Goal: Use online tool/utility: Use online tool/utility

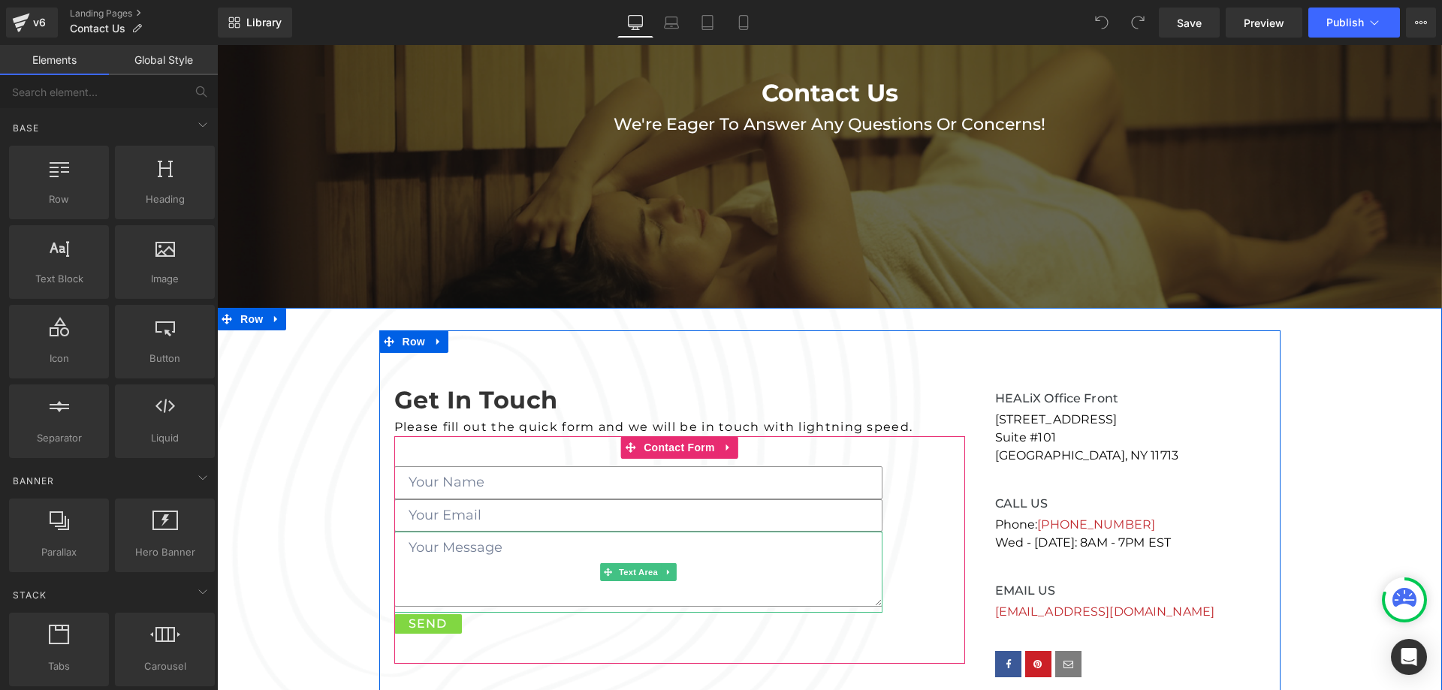
scroll to position [75, 0]
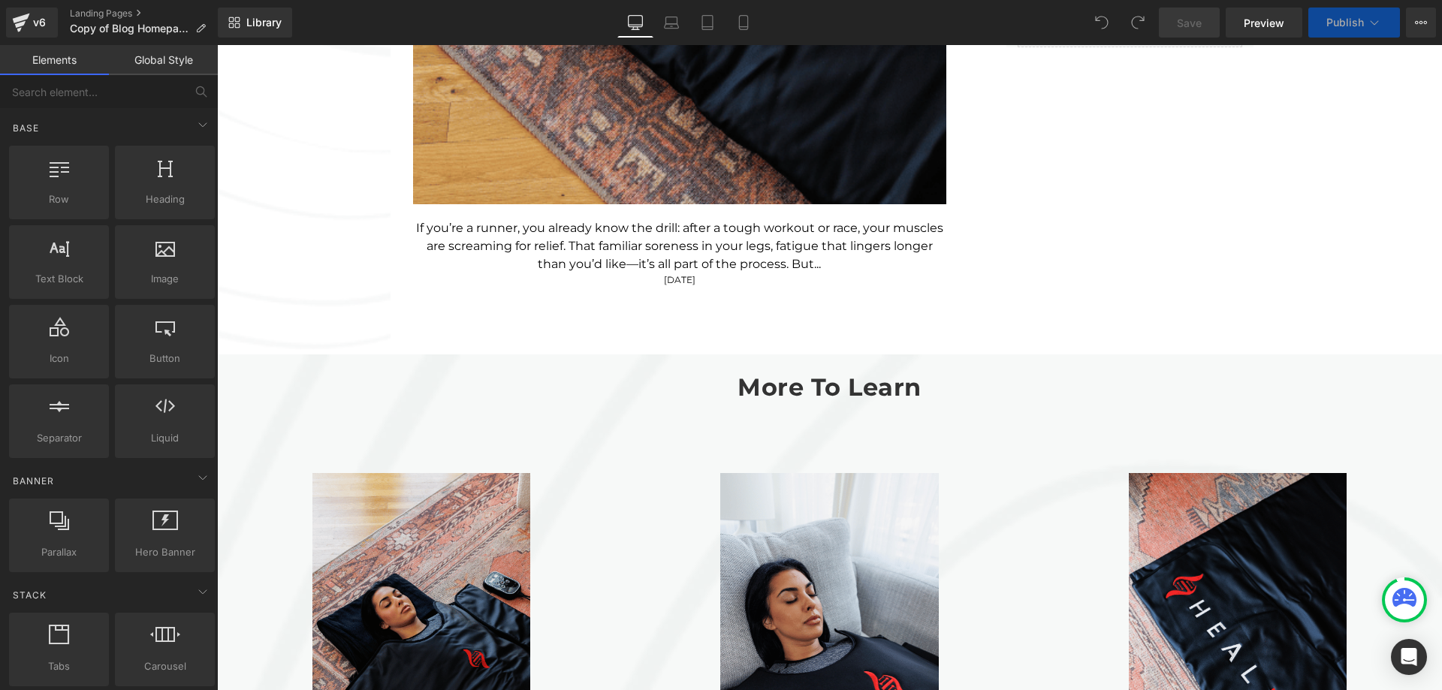
scroll to position [1427, 0]
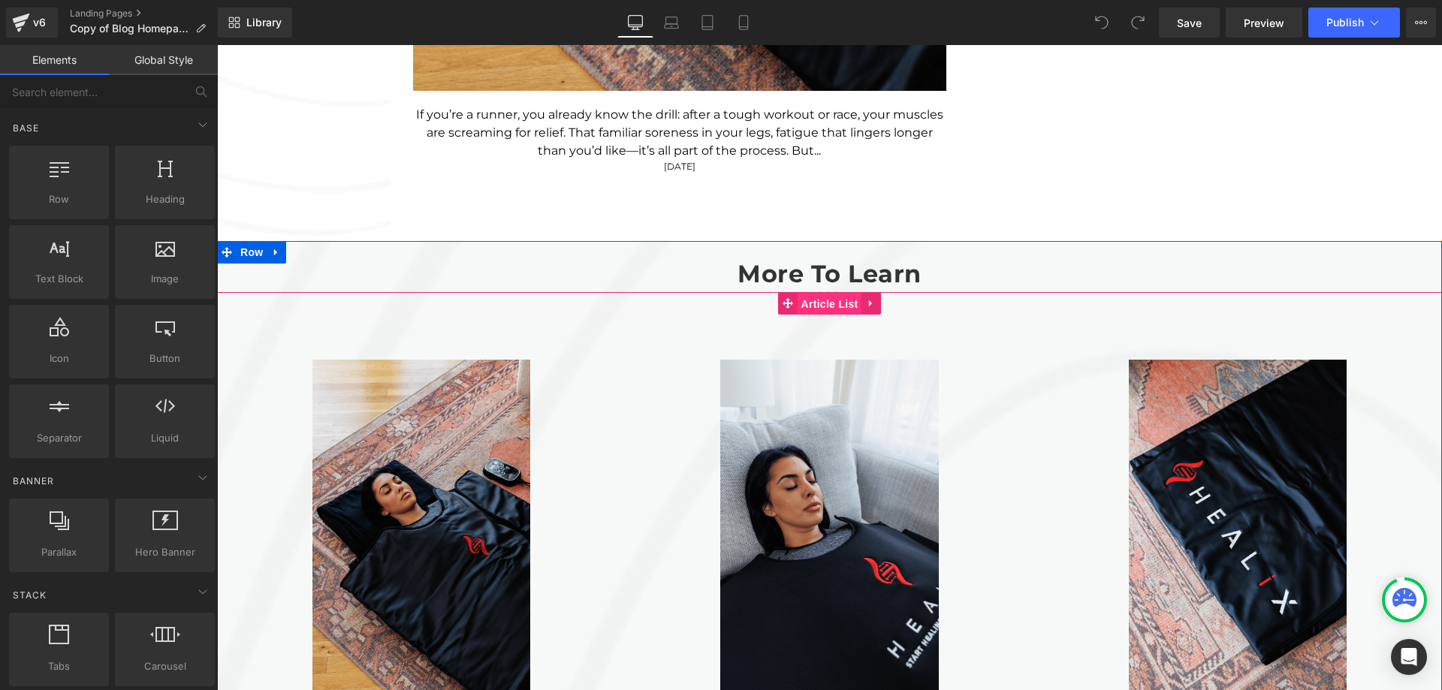
click at [822, 308] on span "Article List" at bounding box center [830, 304] width 65 height 23
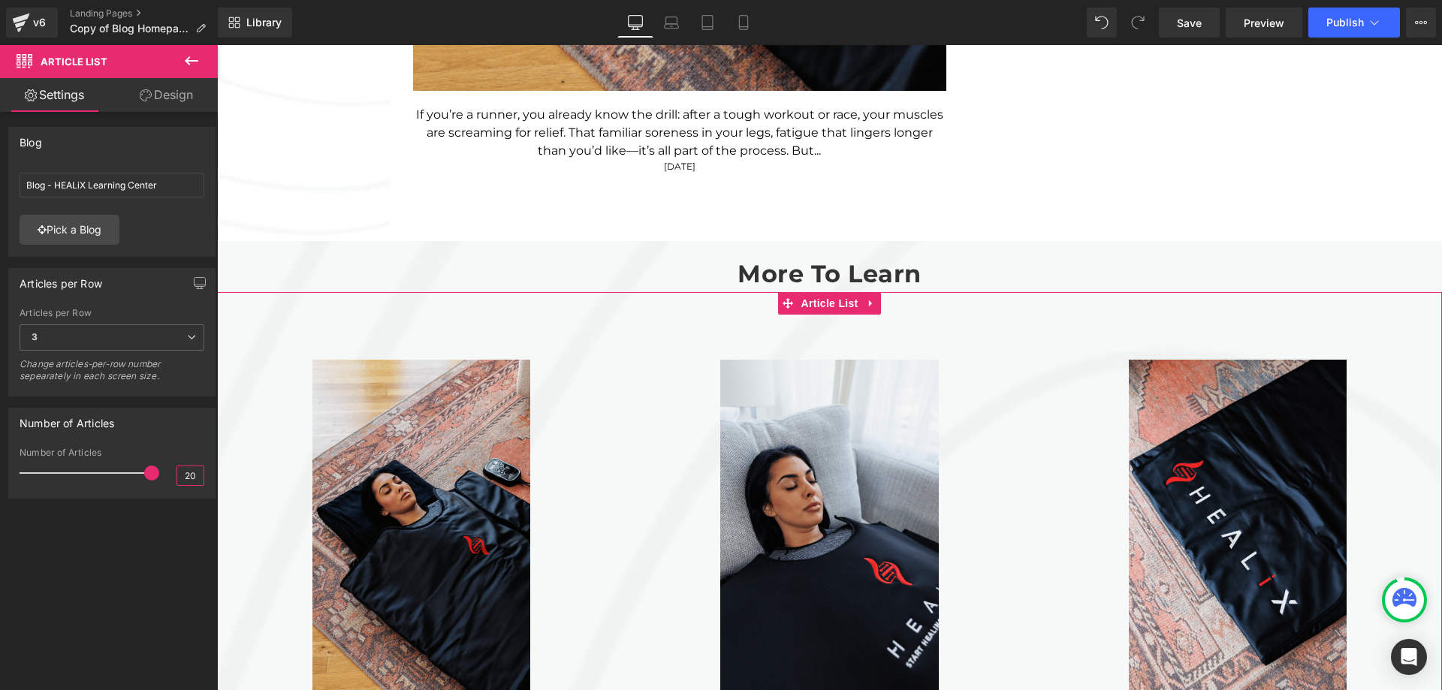
click at [183, 478] on input "20" at bounding box center [190, 475] width 26 height 19
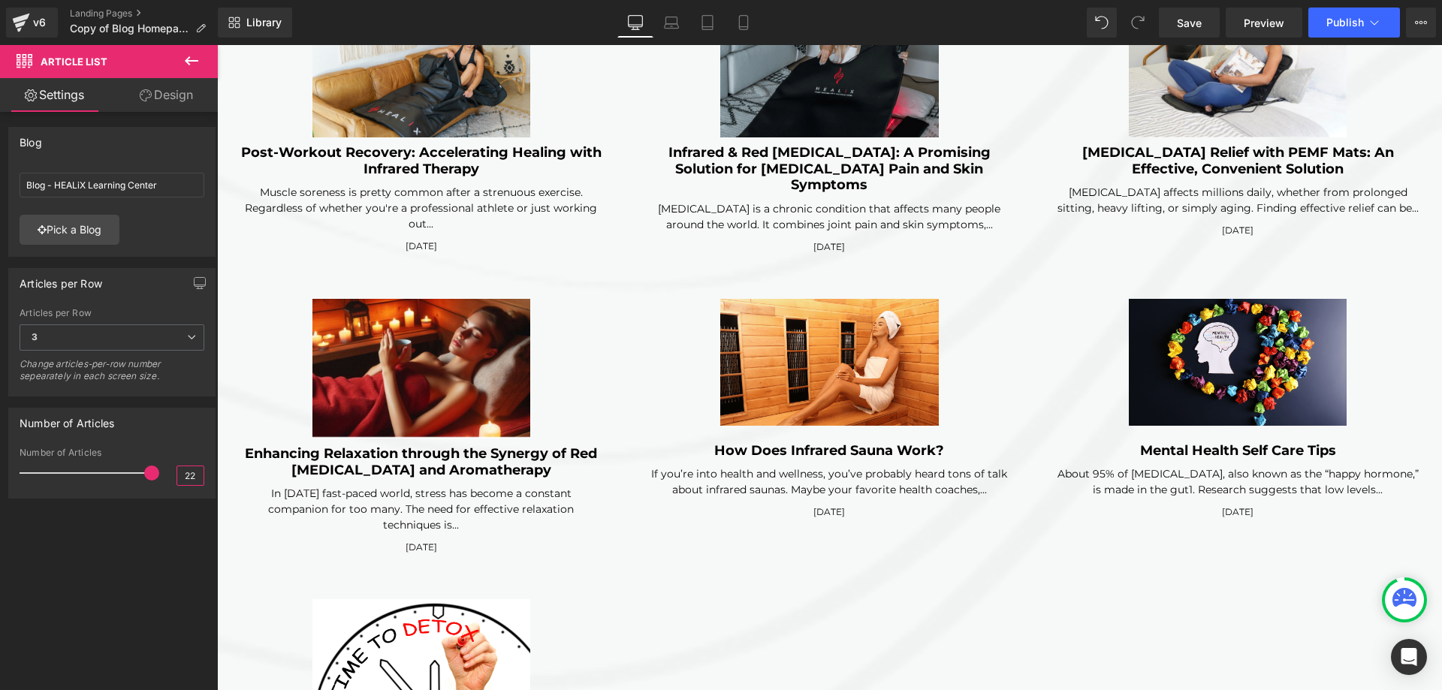
scroll to position [4020, 0]
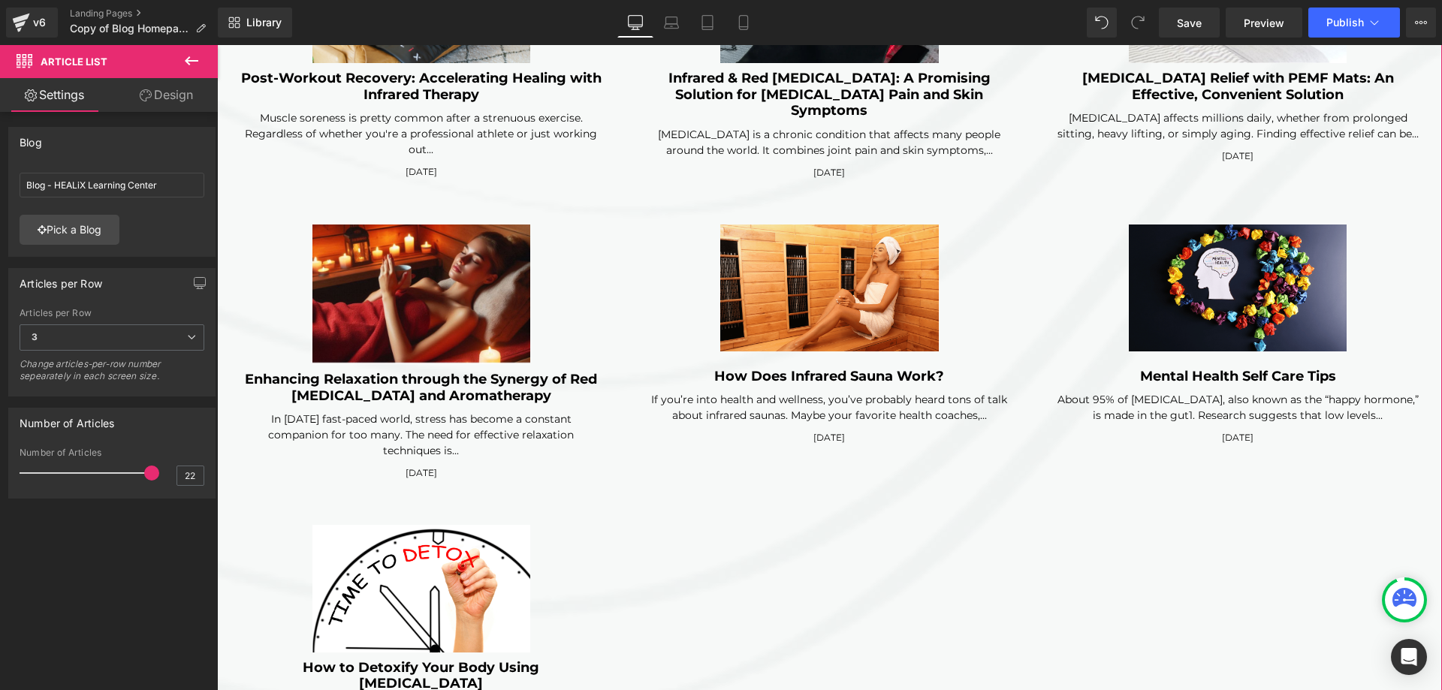
drag, startPoint x: 141, startPoint y: 477, endPoint x: 160, endPoint y: 478, distance: 18.8
click at [158, 475] on div "Number of Articles 22" at bounding box center [112, 473] width 185 height 50
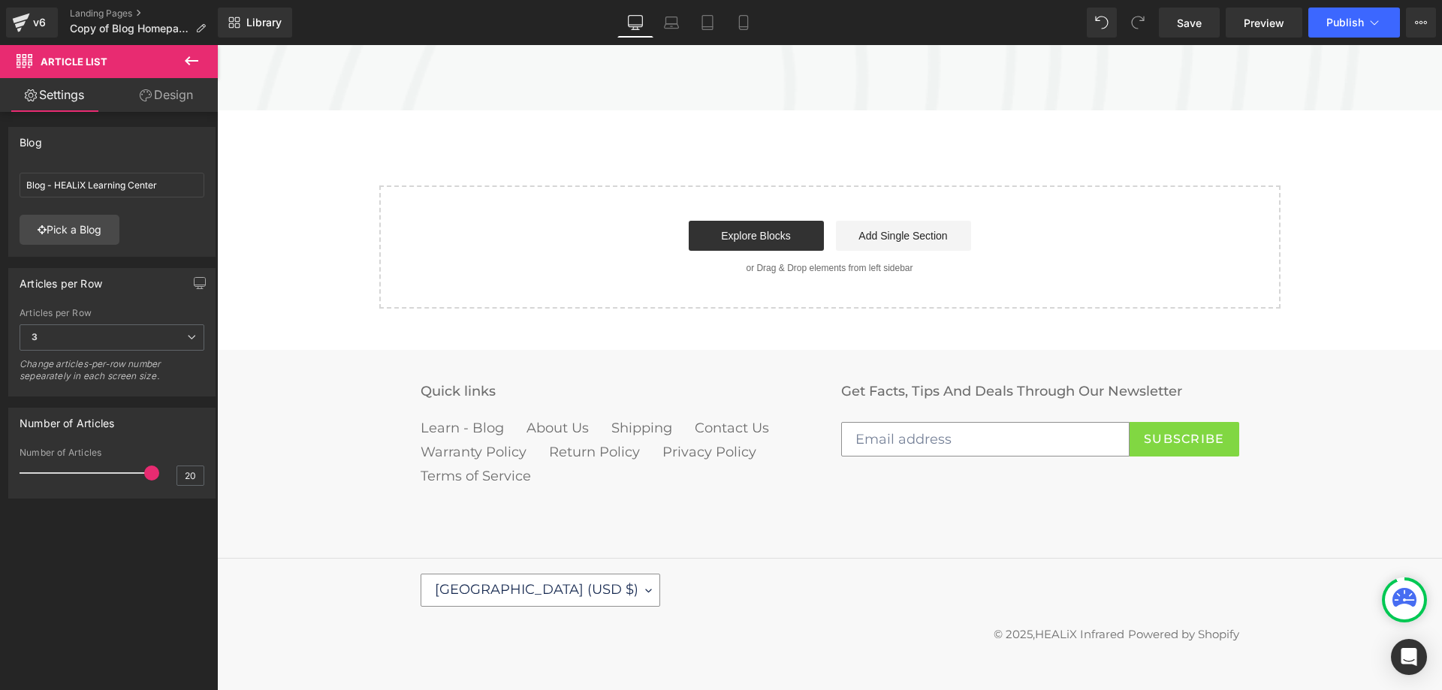
scroll to position [1842, 0]
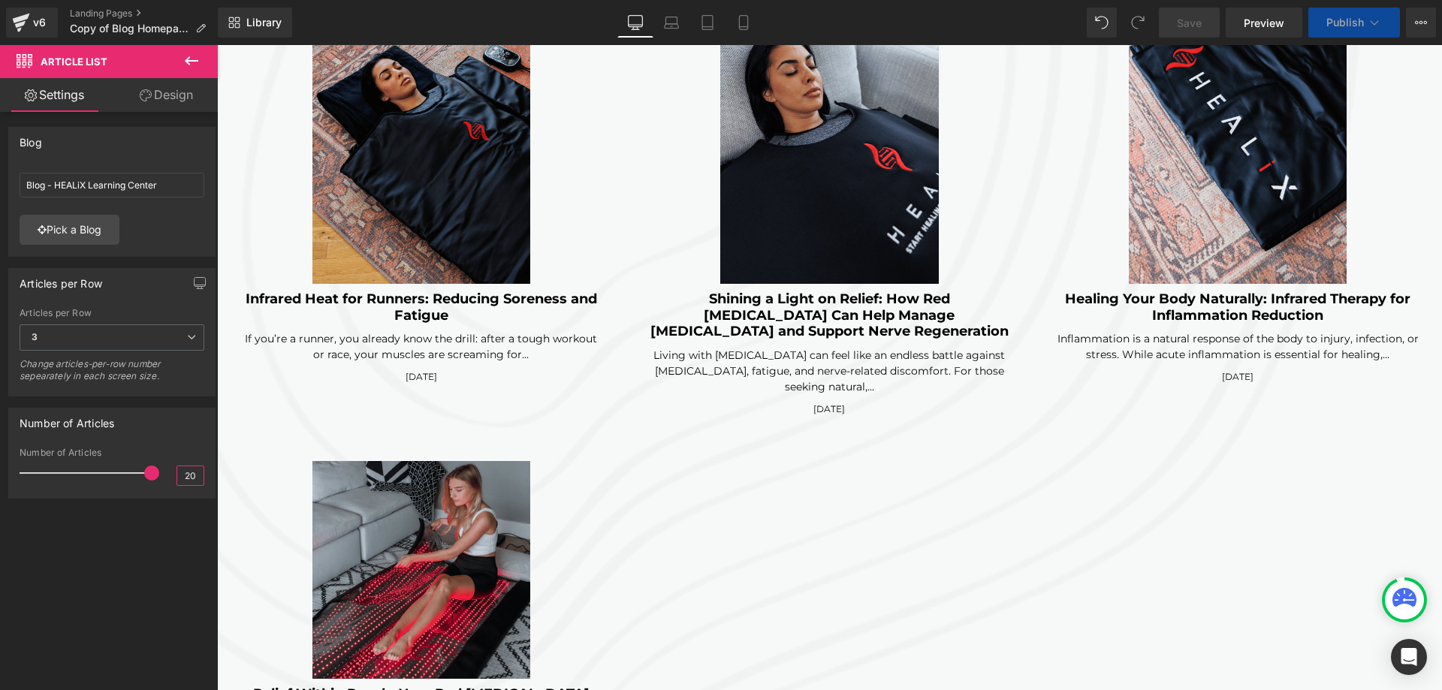
click at [187, 475] on input "20" at bounding box center [190, 475] width 26 height 19
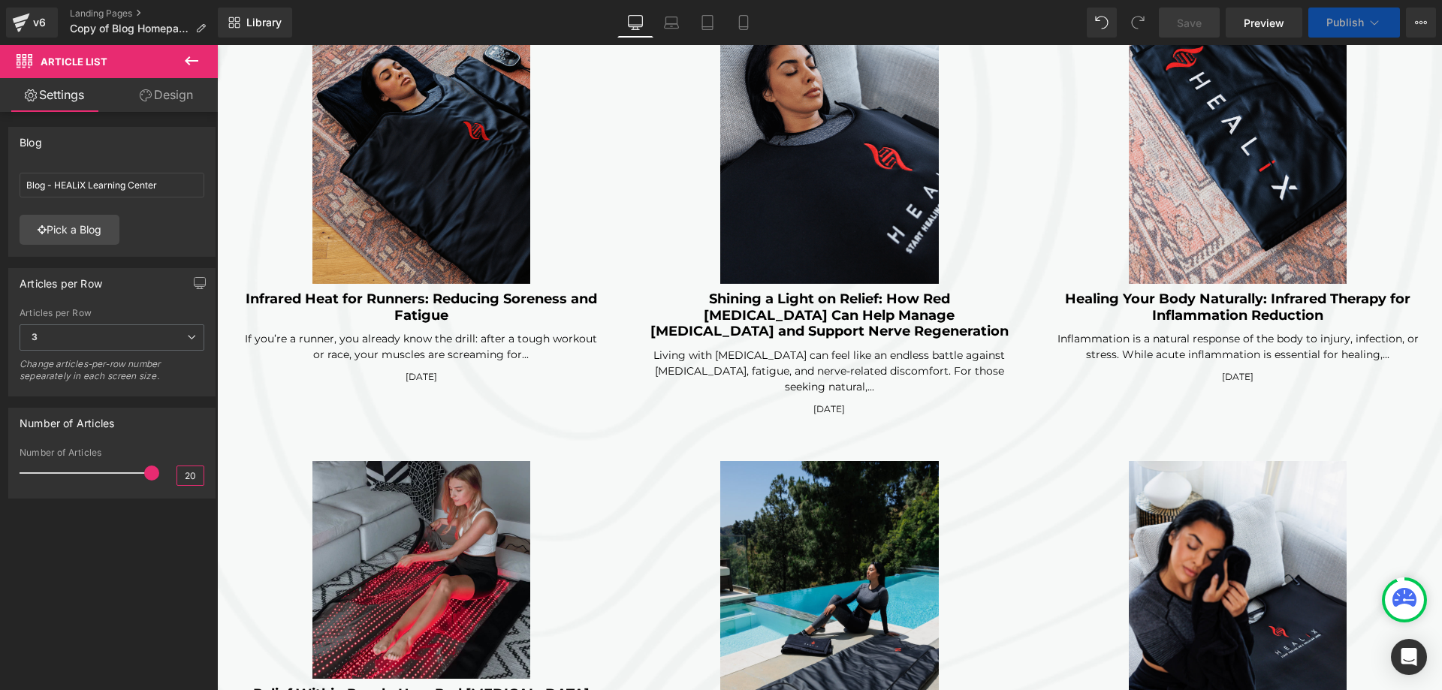
click at [187, 475] on input "20" at bounding box center [190, 475] width 26 height 19
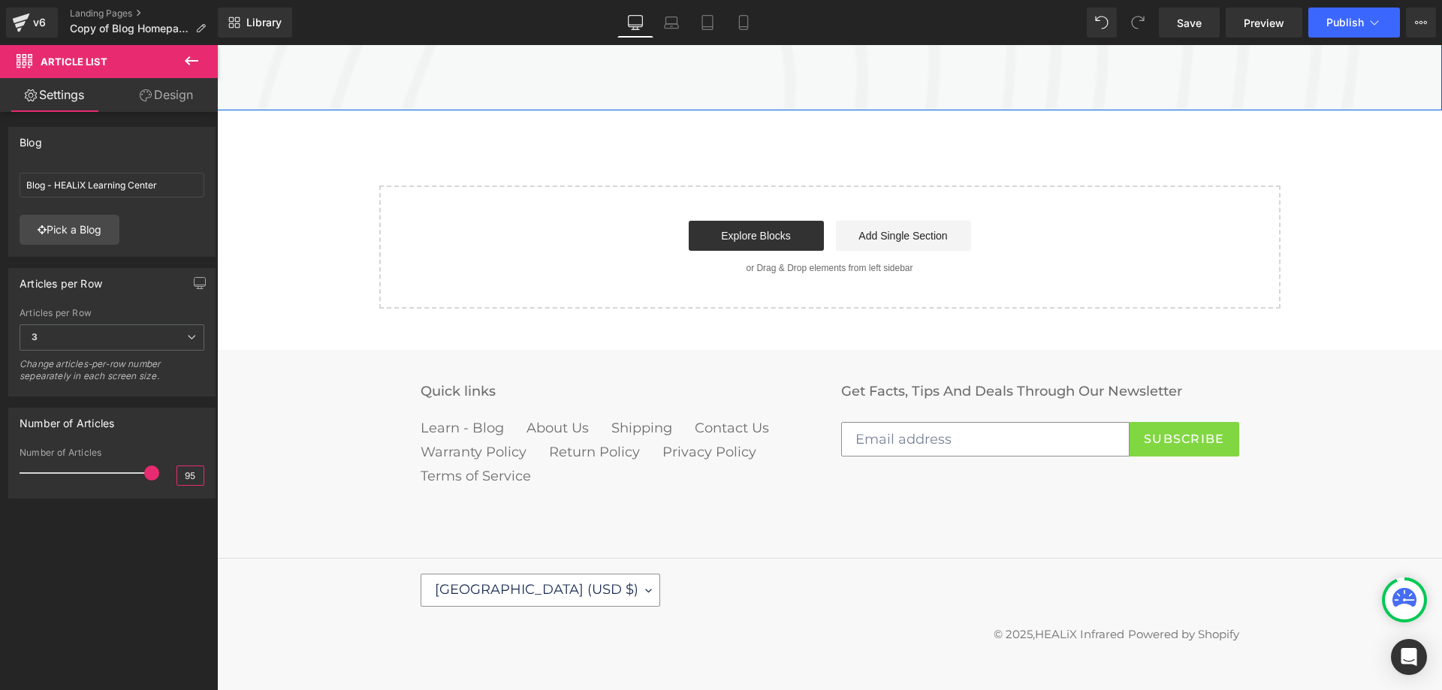
type input "94"
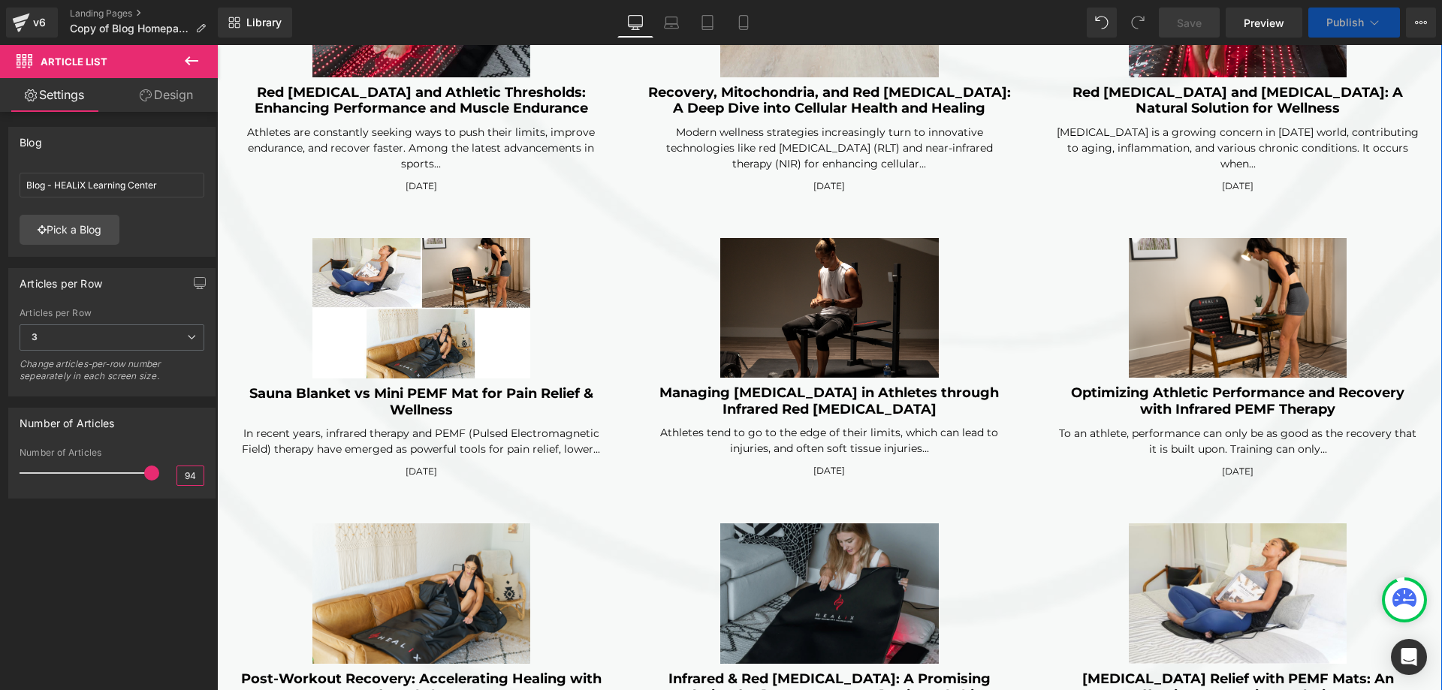
scroll to position [3596, 0]
